Goal: Navigation & Orientation: Find specific page/section

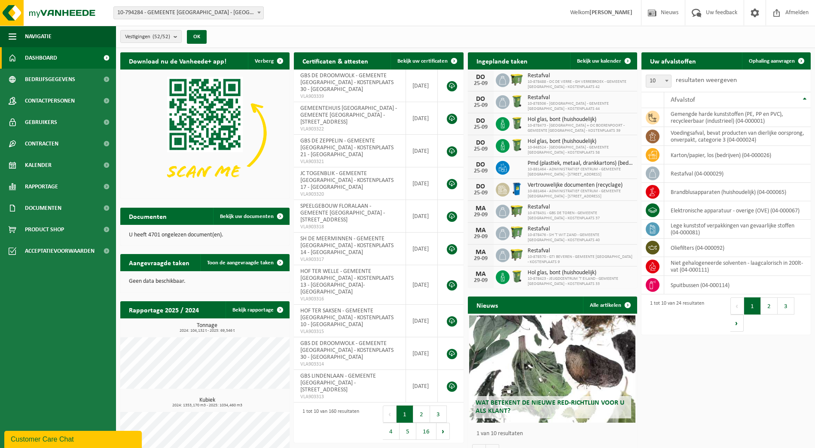
click at [35, 56] on span "Dashboard" at bounding box center [41, 57] width 32 height 21
click at [104, 57] on span at bounding box center [106, 57] width 19 height 21
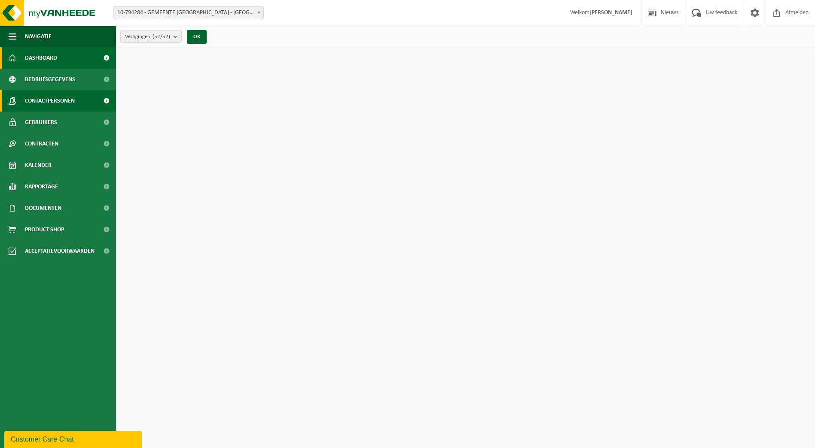
click at [100, 101] on span at bounding box center [106, 100] width 19 height 21
